Goal: Find contact information: Find contact information

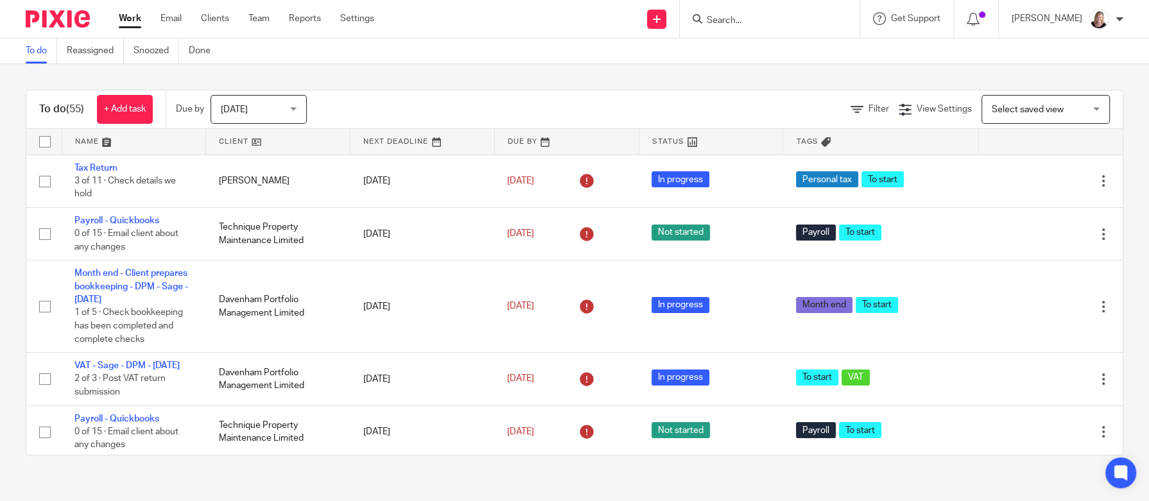
click at [763, 19] on input "Search" at bounding box center [764, 21] width 116 height 12
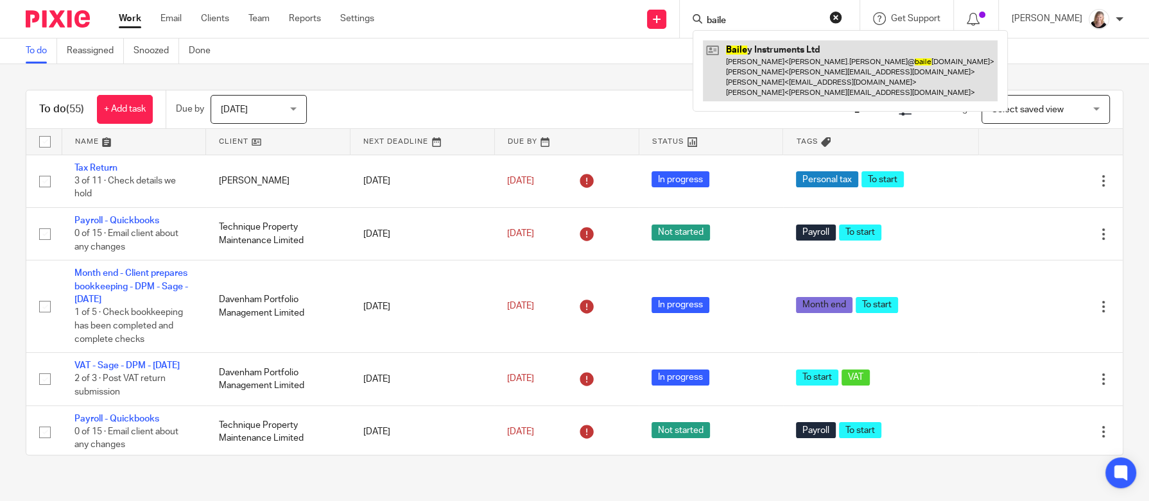
type input "baile"
click at [770, 65] on link at bounding box center [850, 70] width 295 height 61
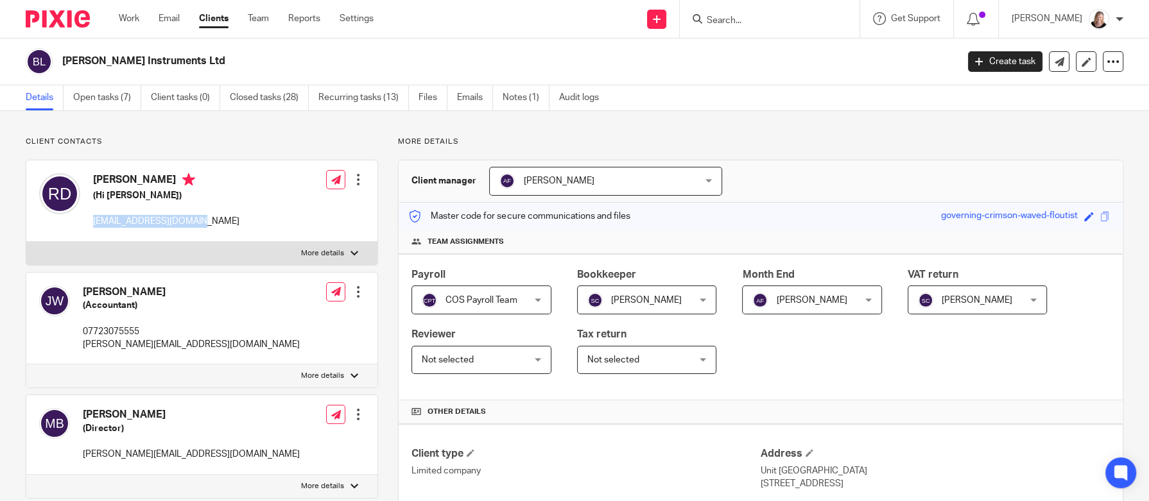
drag, startPoint x: 200, startPoint y: 223, endPoint x: 91, endPoint y: 222, distance: 108.5
click at [91, 222] on div "Robert Denniss (Hi Rob) rob@marsdengroup.co.uk Edit contact Create client from …" at bounding box center [201, 201] width 351 height 82
copy p "[EMAIL_ADDRESS][DOMAIN_NAME]"
click at [1057, 18] on p "[PERSON_NAME]" at bounding box center [1047, 18] width 71 height 13
click at [1061, 83] on li "Logout" at bounding box center [1074, 89] width 85 height 19
